Goal: Register for event/course

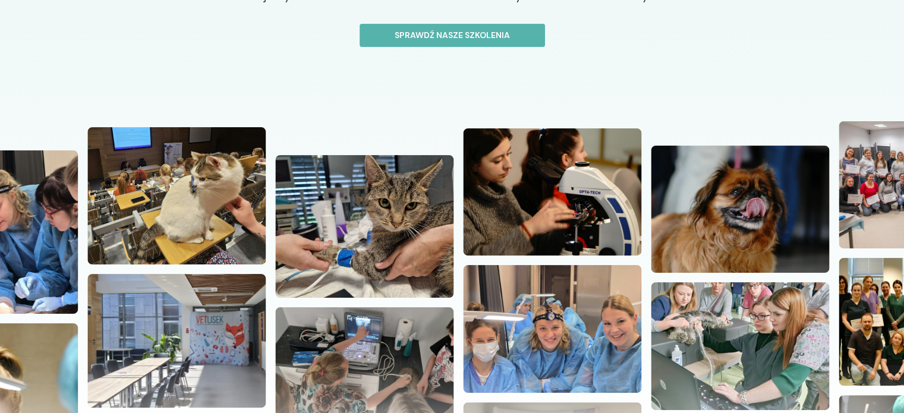
scroll to position [238, 0]
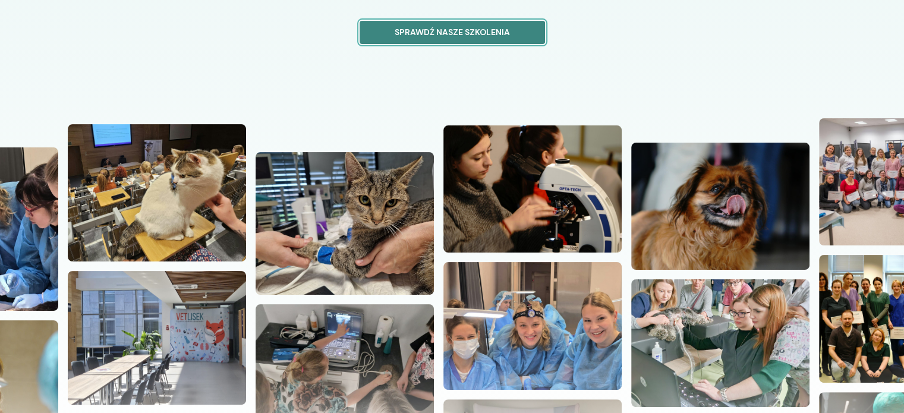
click at [453, 30] on p "Sprawdź nasze szkolenia" at bounding box center [452, 32] width 165 height 12
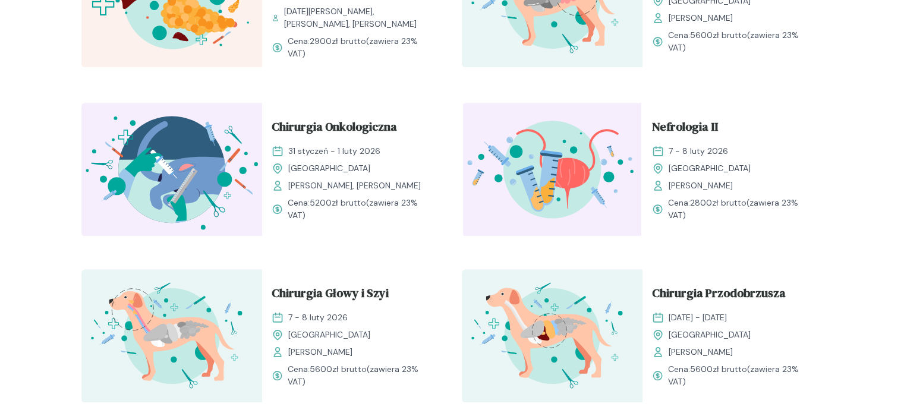
scroll to position [1545, 0]
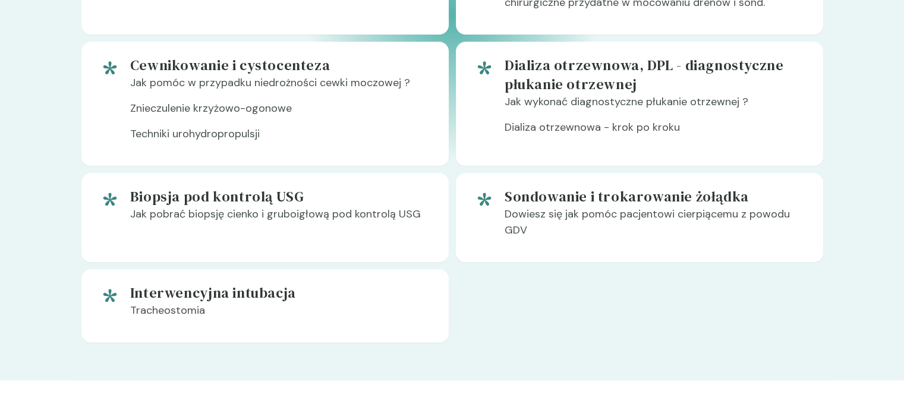
scroll to position [1129, 0]
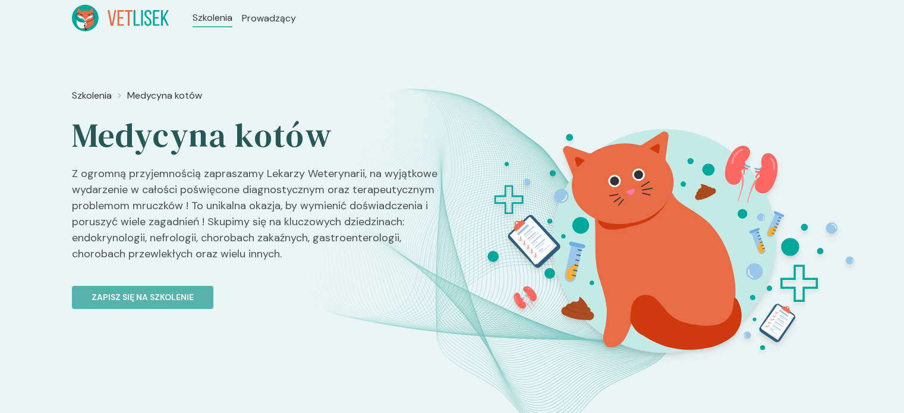
click at [260, 26] on ul "Szkolenia Prowadzący" at bounding box center [244, 18] width 151 height 27
click at [260, 21] on span "Prowadzący" at bounding box center [270, 18] width 57 height 14
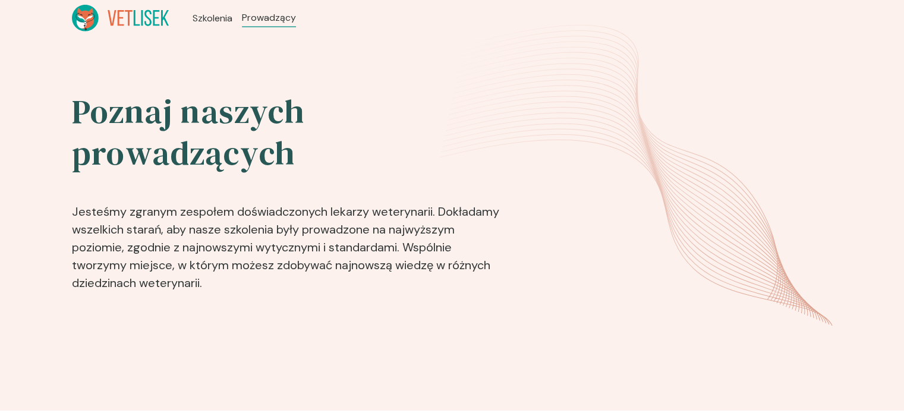
click at [207, 31] on header "Szkolenia Prowadzący" at bounding box center [452, 18] width 904 height 36
click at [216, 18] on span "Szkolenia" at bounding box center [213, 18] width 43 height 14
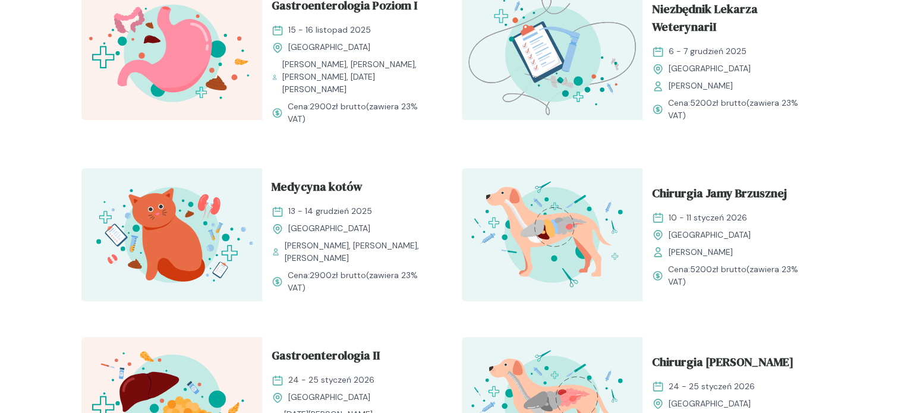
scroll to position [1129, 0]
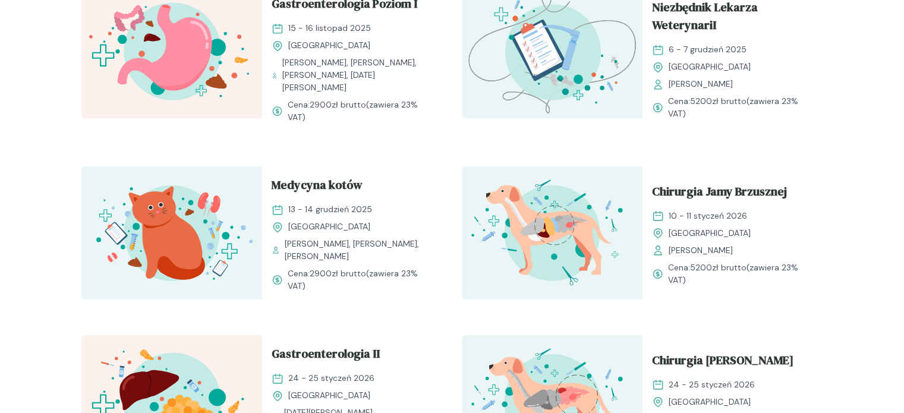
click at [308, 166] on div "Medycyna kotów 13 - 14 grudzień 2025 Kraków Barbara Zacharewicz, Ewa Zwierzyńsk…" at bounding box center [352, 233] width 181 height 135
click at [335, 187] on span "Medycyna kotów" at bounding box center [317, 187] width 91 height 23
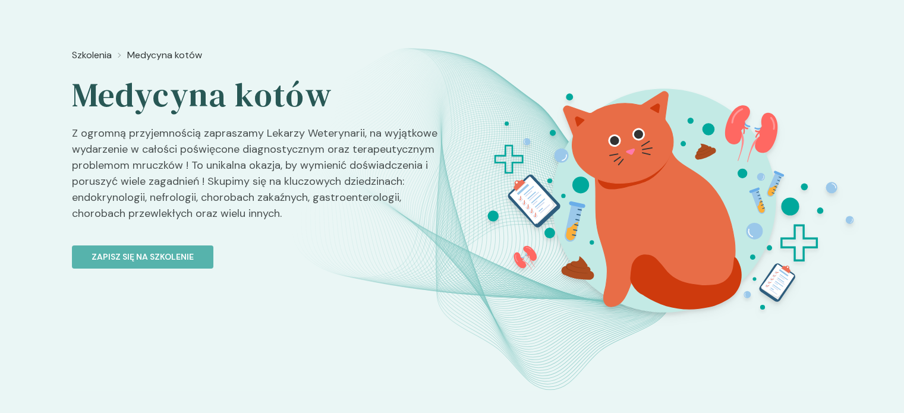
scroll to position [178, 0]
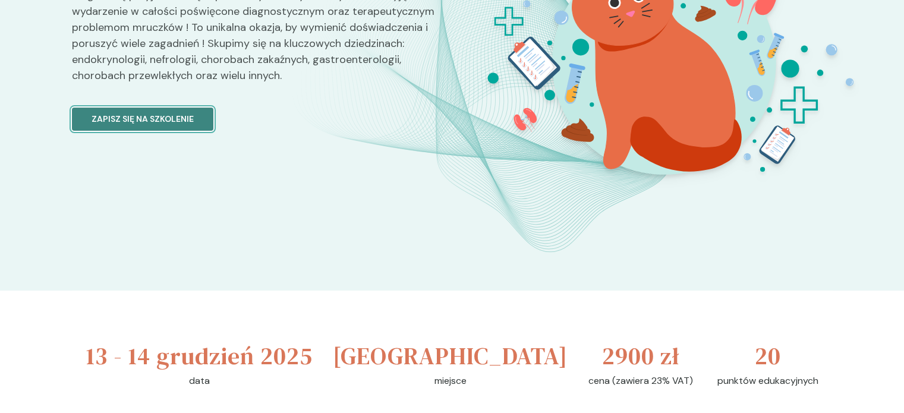
click at [167, 123] on p "Zapisz się na szkolenie" at bounding box center [142, 119] width 102 height 12
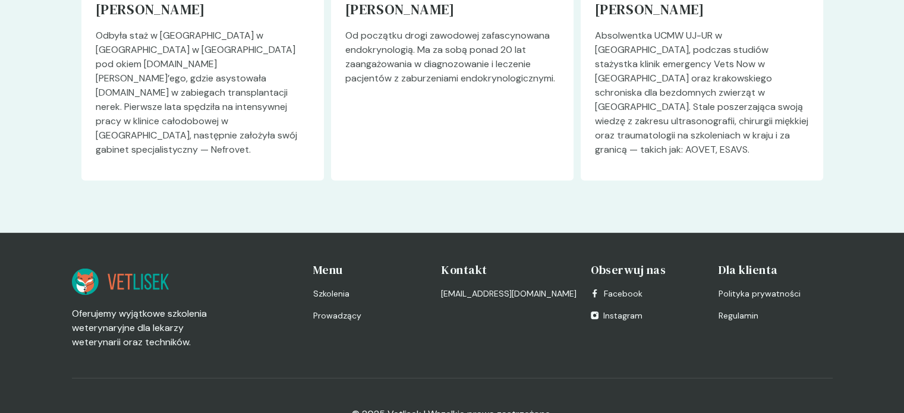
scroll to position [3284, 0]
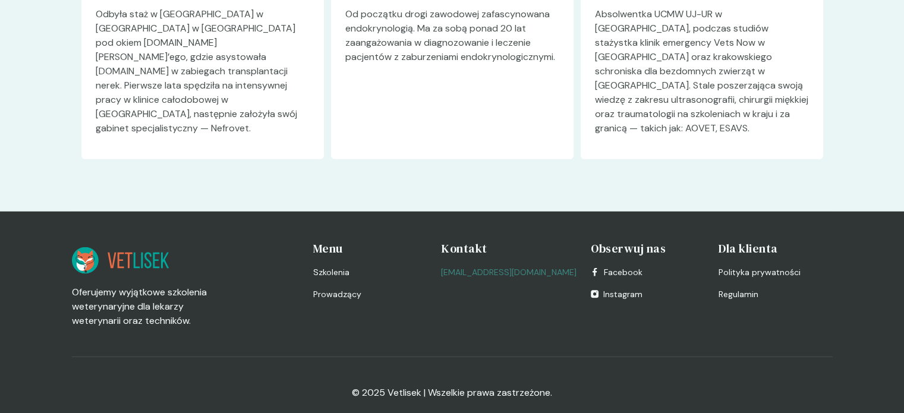
click at [510, 266] on link "[EMAIL_ADDRESS][DOMAIN_NAME]" at bounding box center [508, 272] width 135 height 12
drag, startPoint x: 443, startPoint y: 256, endPoint x: 523, endPoint y: 258, distance: 80.2
click at [523, 258] on div "Oferujemy wyjątkowe szkolenia weterynaryjne dla lekarzy weterynarii oraz techni…" at bounding box center [452, 284] width 760 height 88
click at [535, 266] on div "[EMAIL_ADDRESS][DOMAIN_NAME]" at bounding box center [508, 272] width 135 height 12
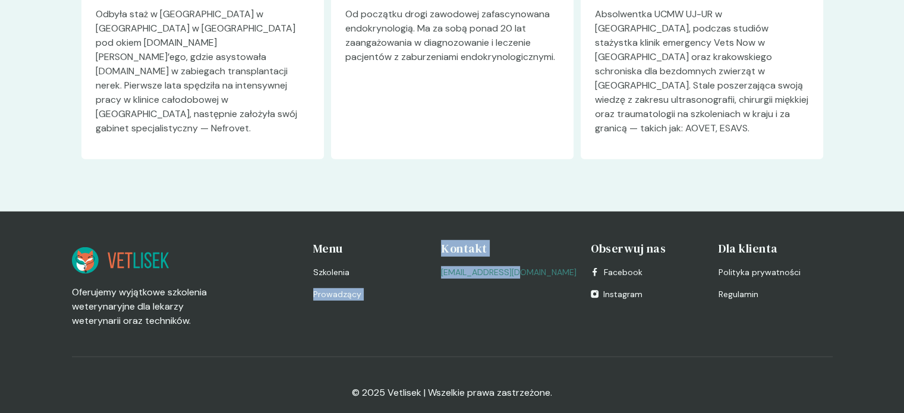
drag, startPoint x: 477, startPoint y: 255, endPoint x: 521, endPoint y: 257, distance: 44.0
click at [521, 257] on div "Oferujemy wyjątkowe szkolenia weterynaryjne dla lekarzy weterynarii oraz techni…" at bounding box center [452, 284] width 760 height 88
click at [520, 266] on link "[EMAIL_ADDRESS][DOMAIN_NAME]" at bounding box center [508, 272] width 135 height 12
click at [482, 247] on div "Kontakt szkolenia@vetlisek.pl" at bounding box center [508, 284] width 135 height 88
drag, startPoint x: 447, startPoint y: 258, endPoint x: 536, endPoint y: 257, distance: 89.1
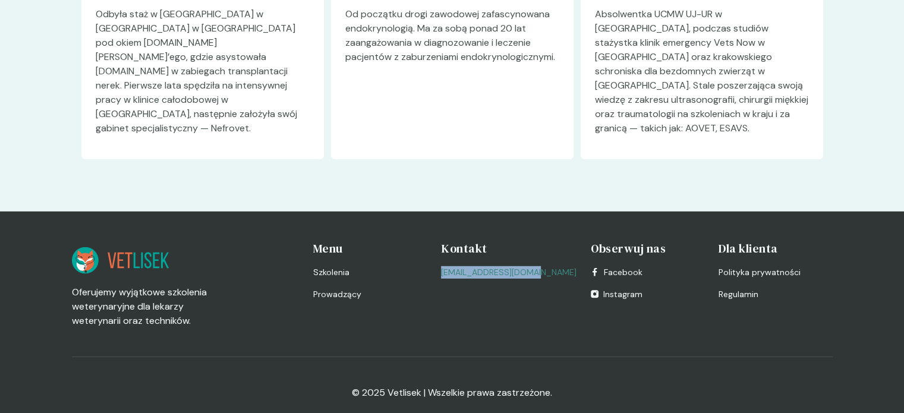
click at [534, 258] on div "Oferujemy wyjątkowe szkolenia weterynaryjne dla lekarzy weterynarii oraz techni…" at bounding box center [452, 284] width 760 height 88
copy link "[EMAIL_ADDRESS][DOMAIN_NAME]"
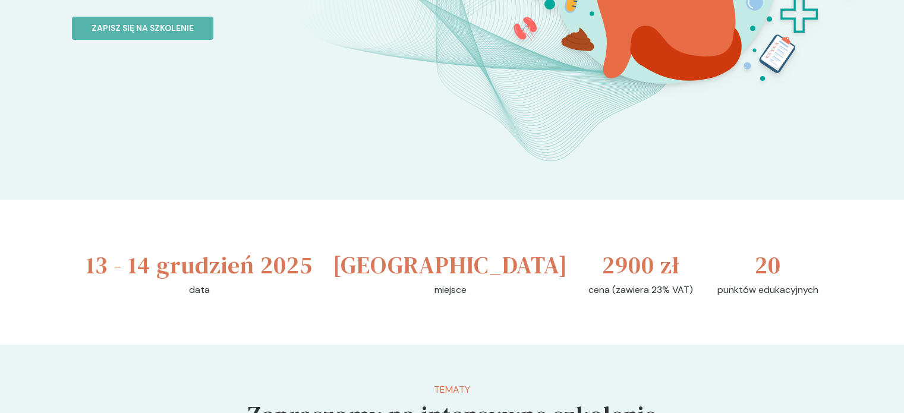
scroll to position [254, 0]
